Goal: Complete application form

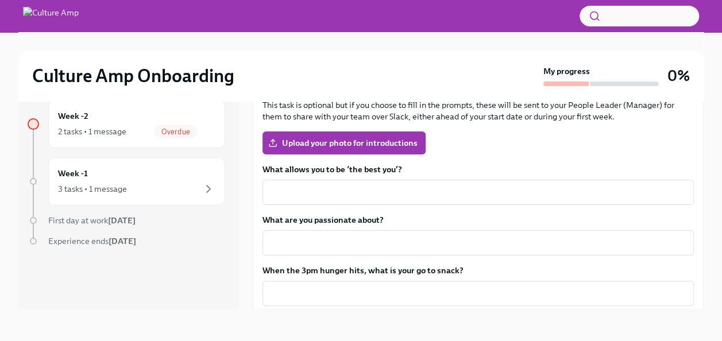
scroll to position [203, 0]
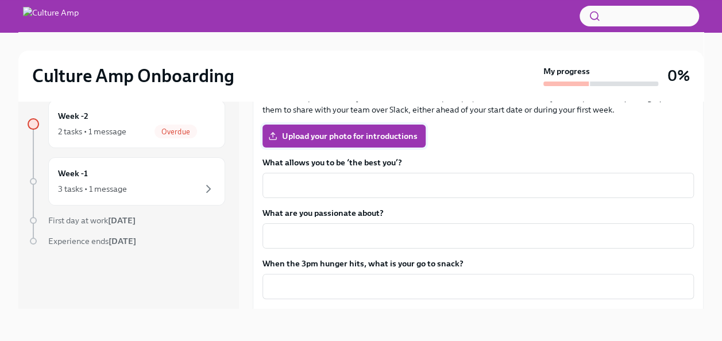
click at [346, 130] on span "Upload your photo for introductions" at bounding box center [343, 135] width 147 height 11
click at [0, 0] on input "Upload your photo for introductions" at bounding box center [0, 0] width 0 height 0
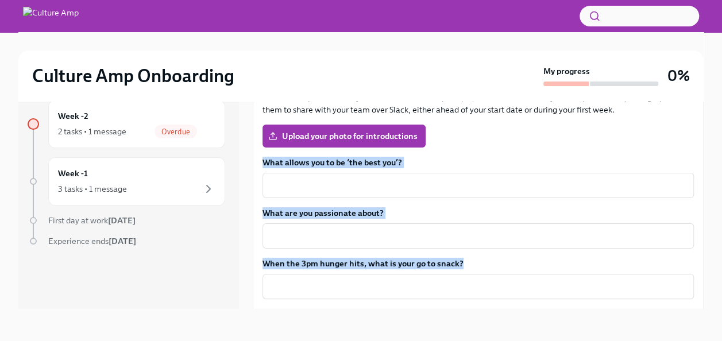
drag, startPoint x: 259, startPoint y: 158, endPoint x: 469, endPoint y: 270, distance: 238.4
click at [469, 270] on div "This is an optional task to give your new team some insights into who you are, …" at bounding box center [478, 216] width 451 height 350
copy div "What allows you to be ‘the best you’? ​ What are you passionate about? ​ When t…"
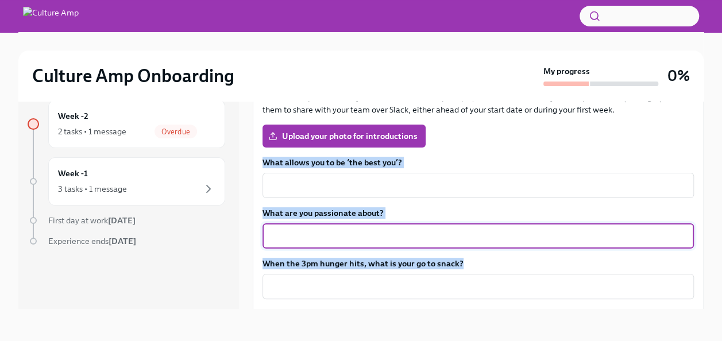
click at [305, 239] on textarea "What are you passionate about?" at bounding box center [477, 236] width 417 height 14
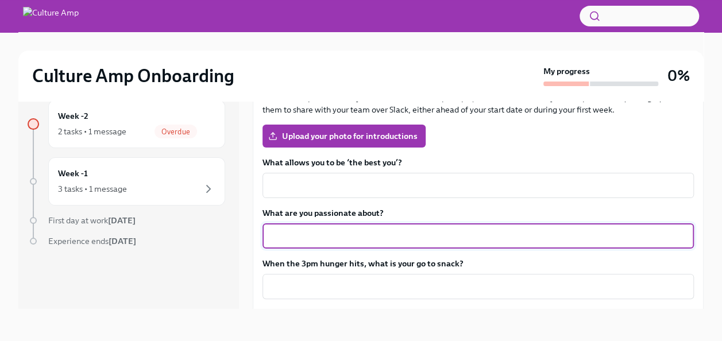
paste textarea "I’m passionate about growth — both personal and professional. In my career, tha…"
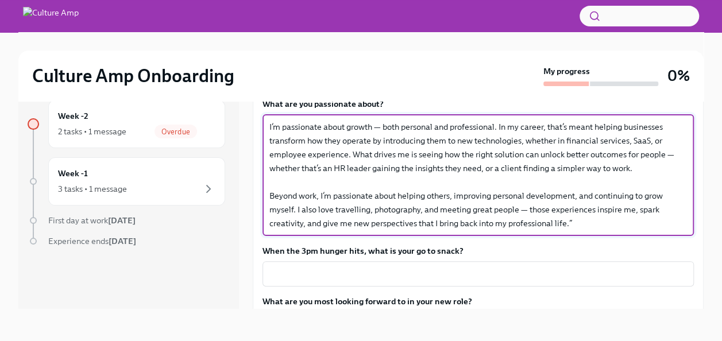
scroll to position [257, 0]
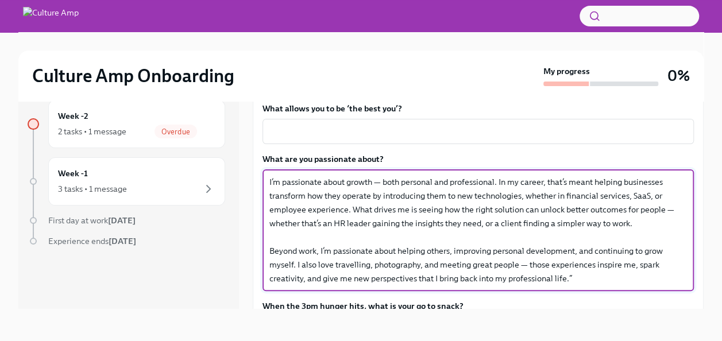
click at [382, 180] on textarea "I’m passionate about growth — both personal and professional. In my career, tha…" at bounding box center [477, 230] width 417 height 110
type textarea "I’m passionate about growth, both personal and professional. In my career, that…"
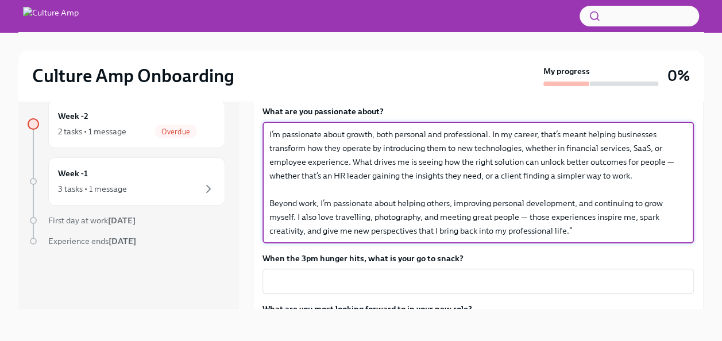
scroll to position [396, 0]
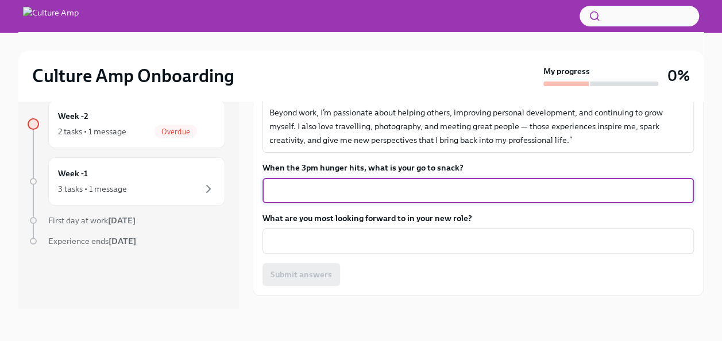
click at [300, 184] on textarea "When the 3pm hunger hits, what is your go to snack?" at bounding box center [477, 191] width 417 height 14
paste textarea "My go-to is something light but energising — usually granola with fruit and Gre…"
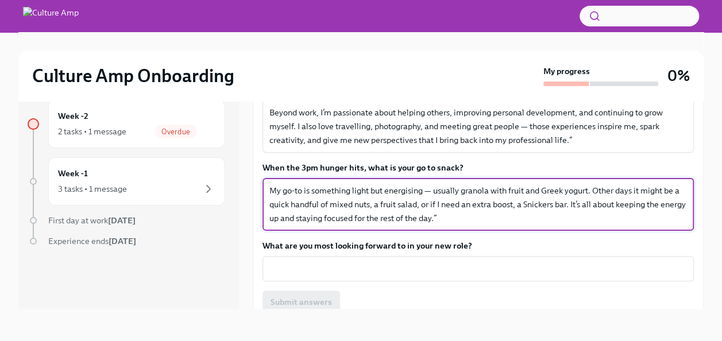
click at [434, 191] on textarea "My go-to is something light but energising — usually granola with fruit and Gre…" at bounding box center [477, 204] width 417 height 41
click at [474, 211] on textarea "My go-to is something light but energising ,usually granola with fruit and Gree…" at bounding box center [477, 204] width 417 height 41
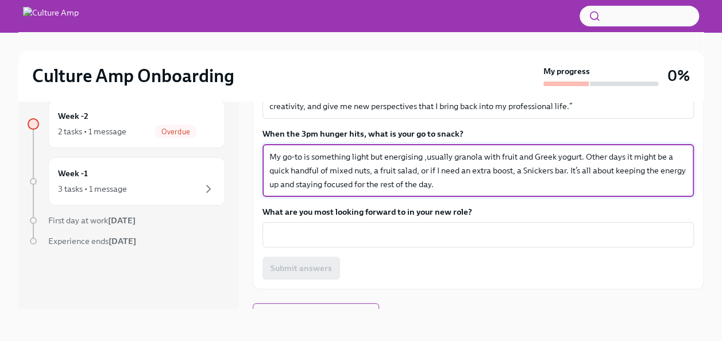
scroll to position [430, 0]
type textarea "My go-to is something light but energising ,usually granola with fruit and Gree…"
